Goal: Task Accomplishment & Management: Use online tool/utility

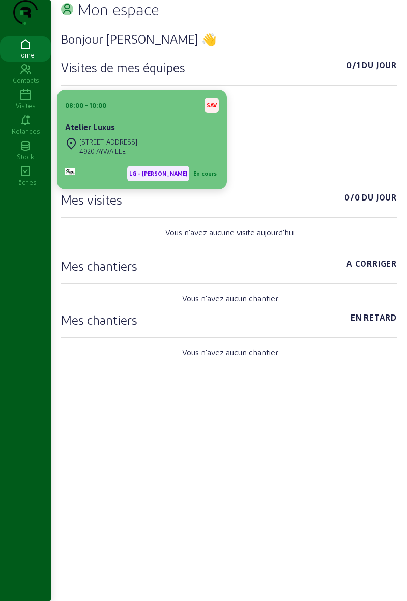
click at [196, 158] on div "[STREET_ADDRESS]" at bounding box center [142, 146] width 154 height 22
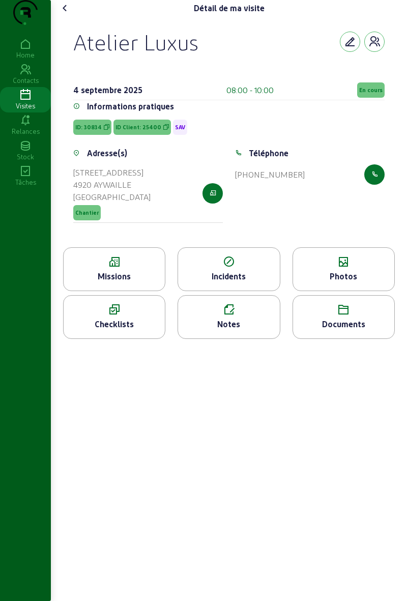
click at [344, 282] on div "Photos" at bounding box center [343, 276] width 101 height 12
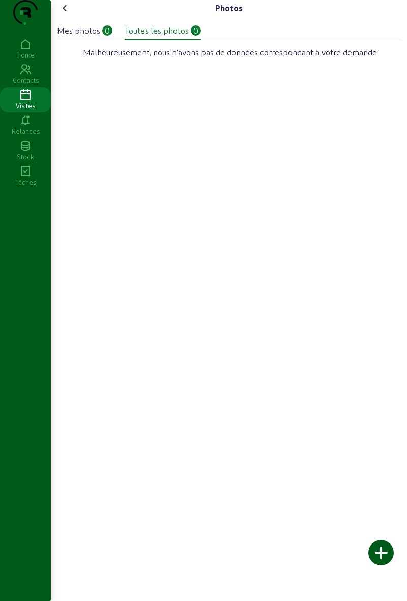
click at [341, 292] on div "Photos Mes photos 0 Toutes les photos 0 Malheureusement, nous n'avons pas de do…" at bounding box center [229, 300] width 356 height 601
click at [387, 548] on div at bounding box center [380, 552] width 25 height 25
